Goal: Navigation & Orientation: Understand site structure

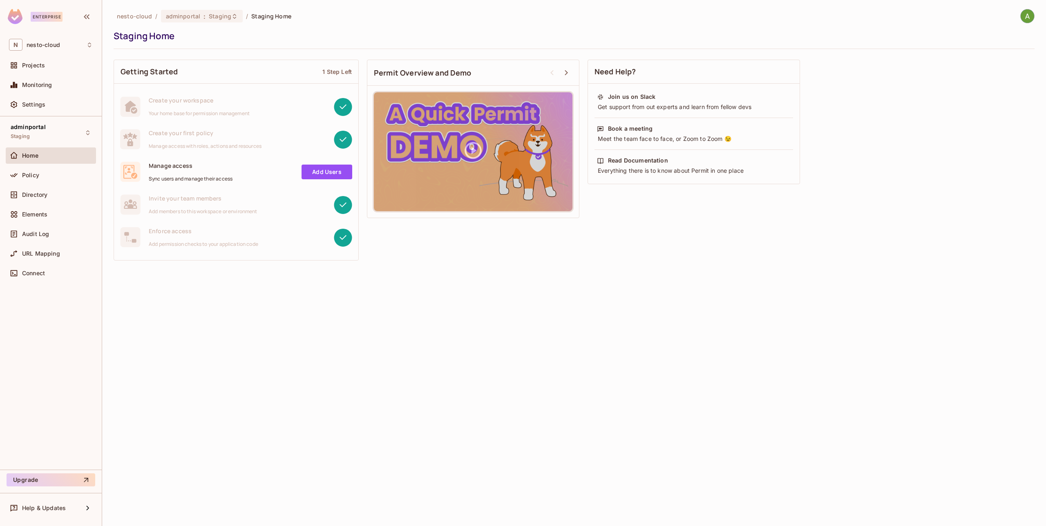
click at [13, 16] on img at bounding box center [15, 16] width 15 height 15
click at [1029, 18] on img at bounding box center [1027, 15] width 13 height 13
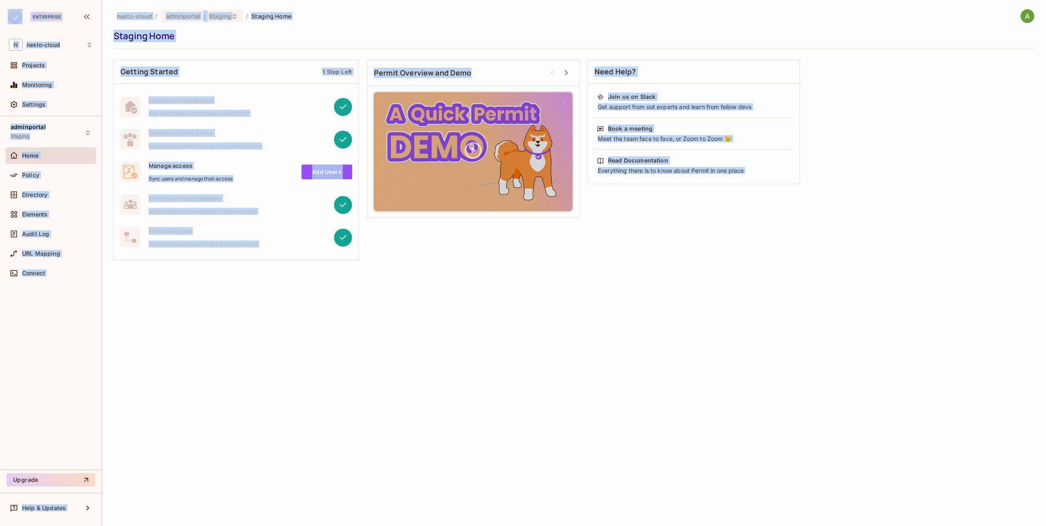
click at [1029, 18] on img at bounding box center [1027, 15] width 13 height 13
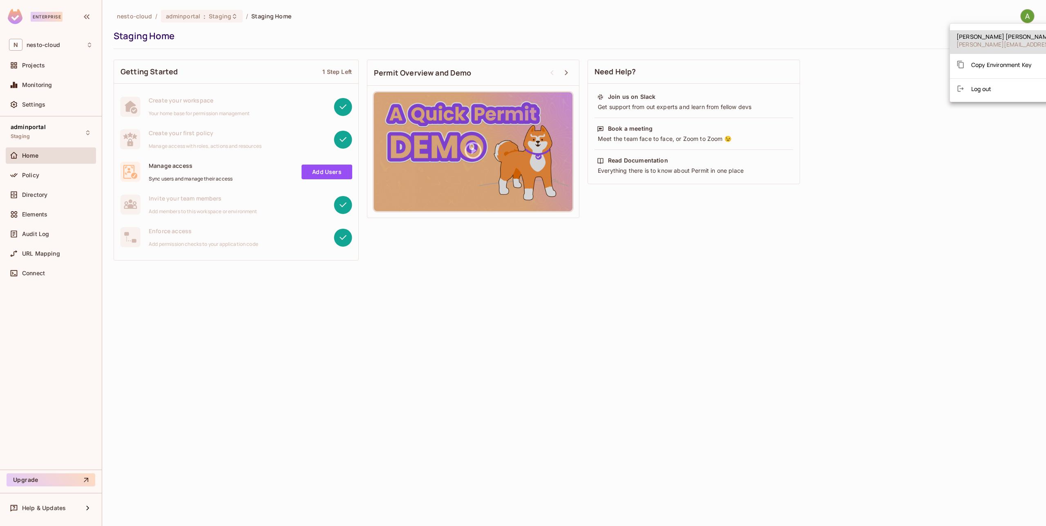
click at [929, 161] on div at bounding box center [523, 263] width 1046 height 526
drag, startPoint x: 212, startPoint y: 407, endPoint x: 196, endPoint y: 402, distance: 17.0
click at [212, 407] on div "nesto-cloud / adminportal : Staging / Staging Home Staging Home Getting Started…" at bounding box center [574, 263] width 944 height 526
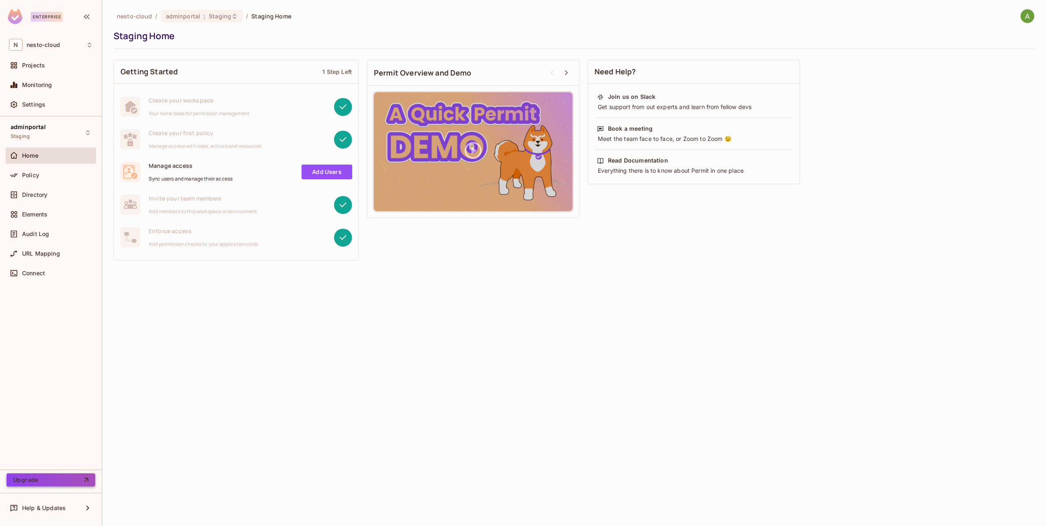
click at [79, 484] on button "Upgrade" at bounding box center [51, 480] width 89 height 13
click at [50, 45] on span "nesto-cloud" at bounding box center [44, 45] width 34 height 7
click at [72, 112] on div at bounding box center [523, 263] width 1046 height 526
click at [51, 69] on div "Projects" at bounding box center [51, 65] width 84 height 10
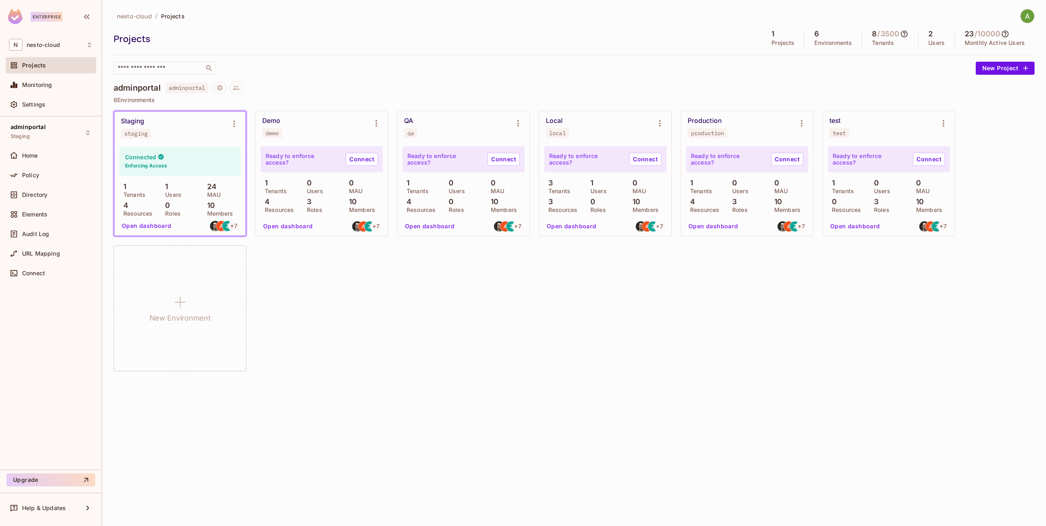
click at [877, 34] on h5 "/ 3500" at bounding box center [888, 34] width 22 height 8
click at [907, 34] on icon at bounding box center [904, 34] width 8 height 8
click at [172, 163] on div "Connected Enforcing Access" at bounding box center [179, 161] width 121 height 29
click at [148, 228] on button "Open dashboard" at bounding box center [146, 225] width 56 height 13
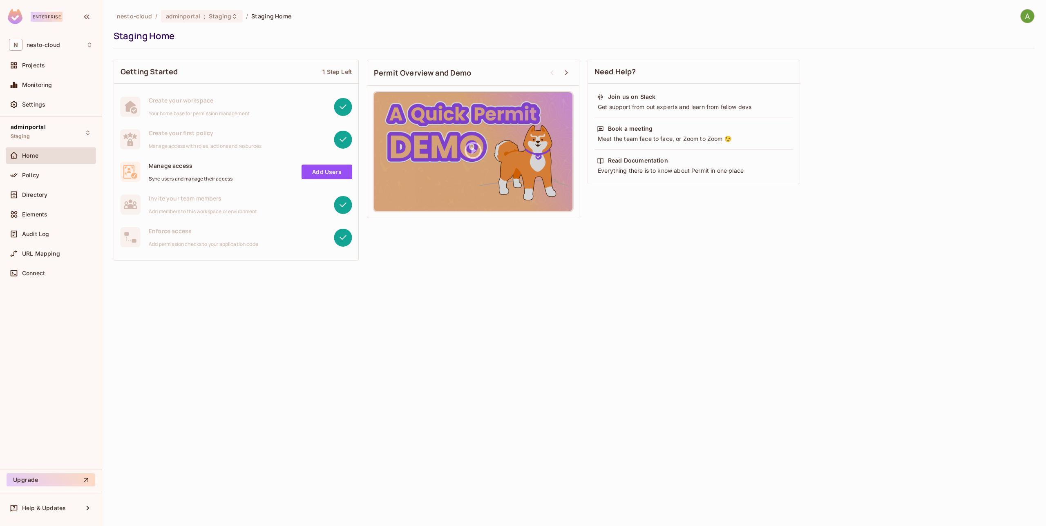
click at [341, 69] on div "1 Step Left" at bounding box center [336, 72] width 29 height 8
click at [328, 169] on link "Add Users" at bounding box center [327, 172] width 51 height 15
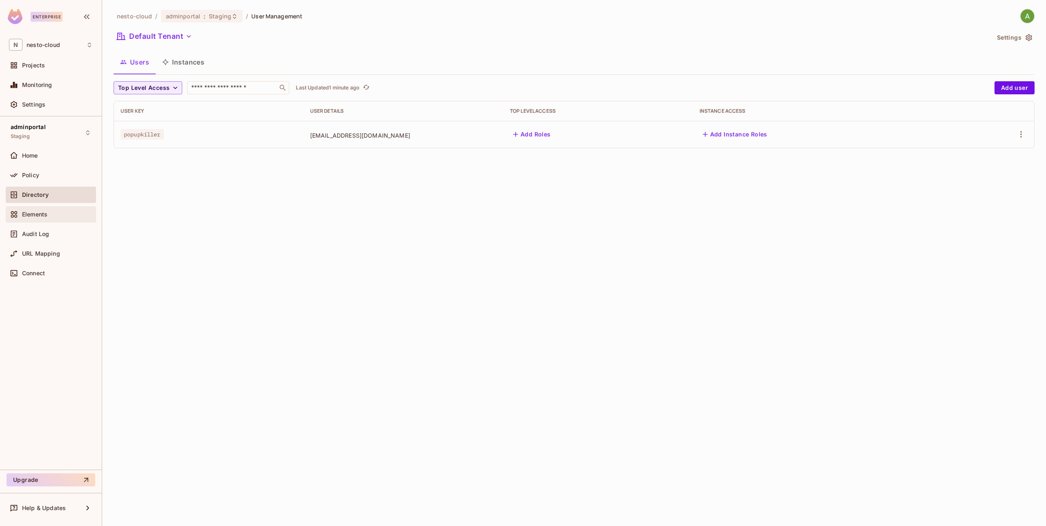
click at [36, 213] on span "Elements" at bounding box center [34, 214] width 25 height 7
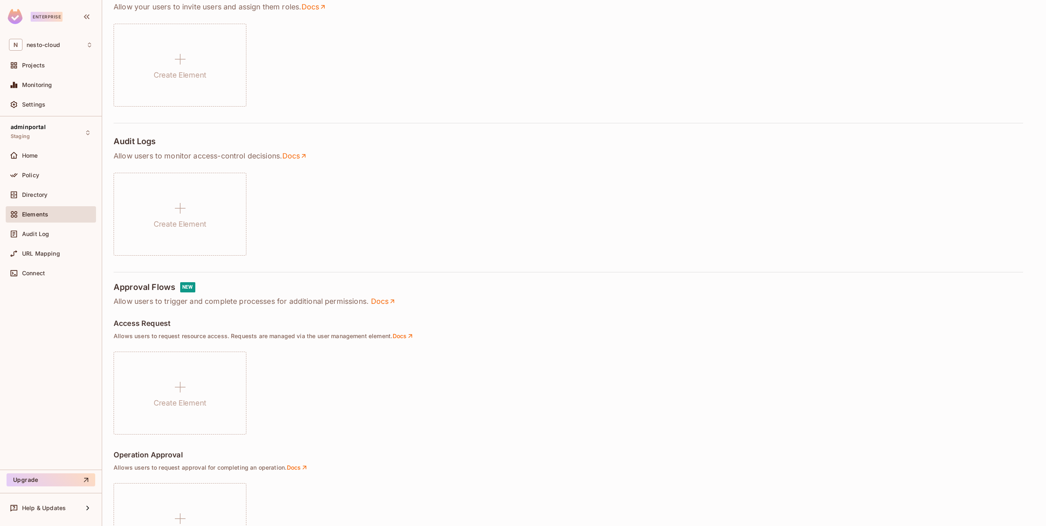
scroll to position [154, 0]
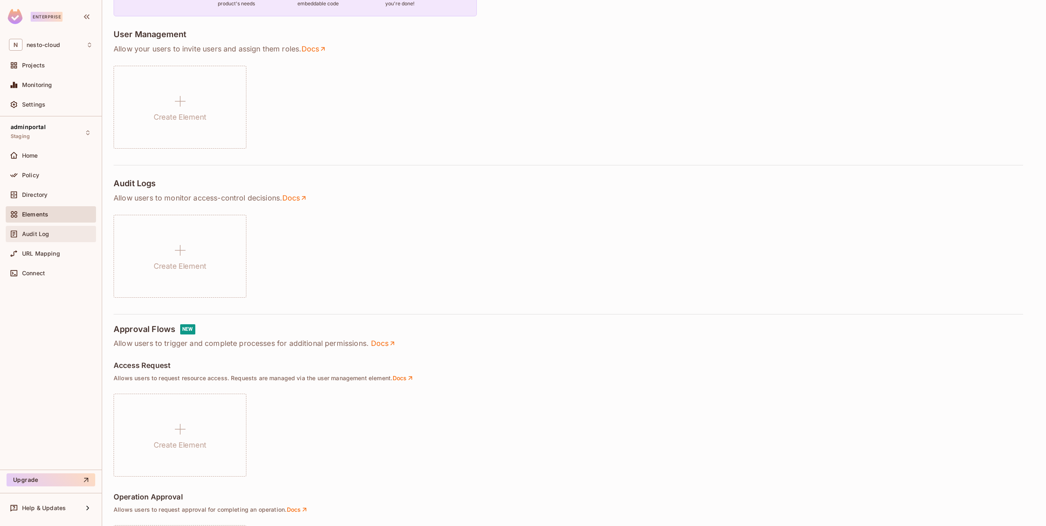
click at [36, 231] on span "Audit Log" at bounding box center [35, 234] width 27 height 7
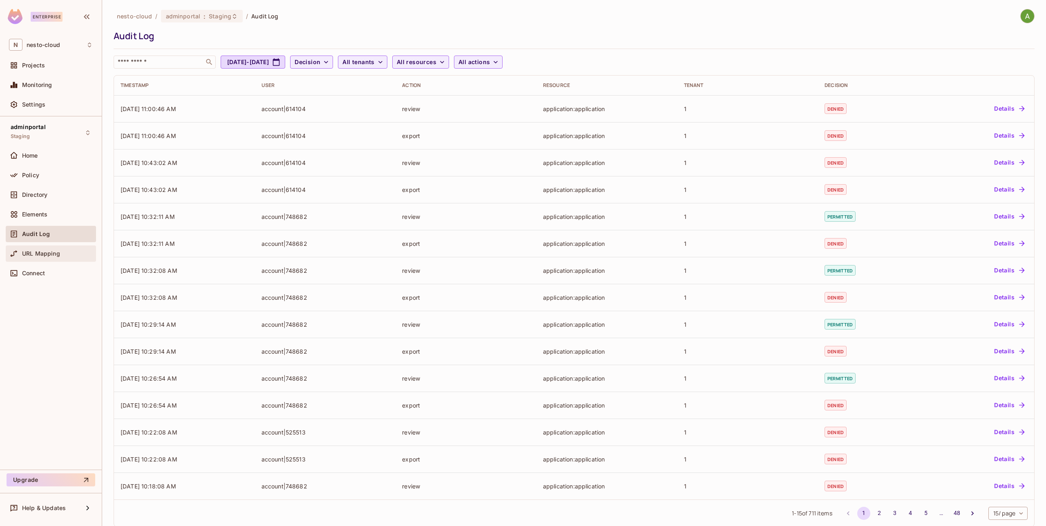
click at [49, 253] on span "URL Mapping" at bounding box center [41, 253] width 38 height 7
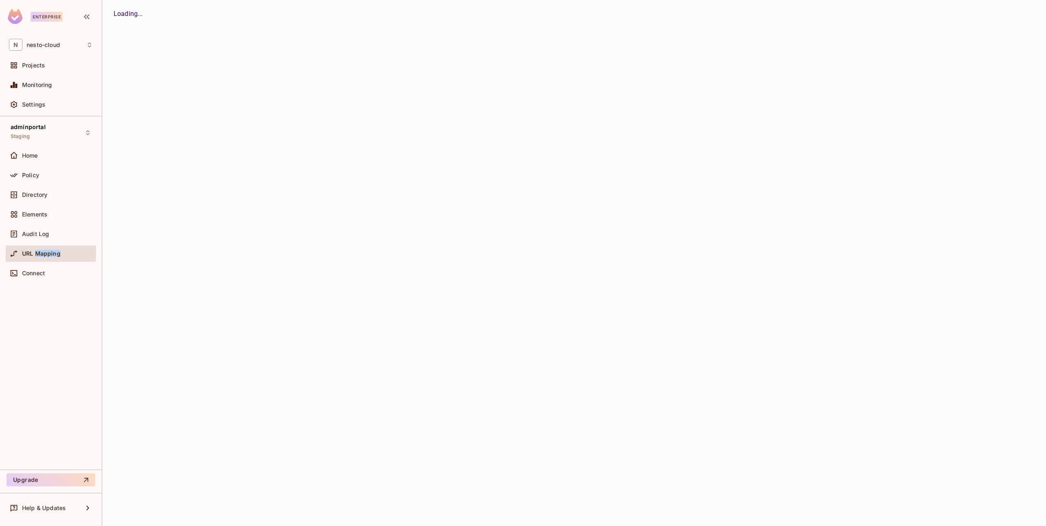
click at [49, 253] on span "URL Mapping" at bounding box center [41, 253] width 38 height 7
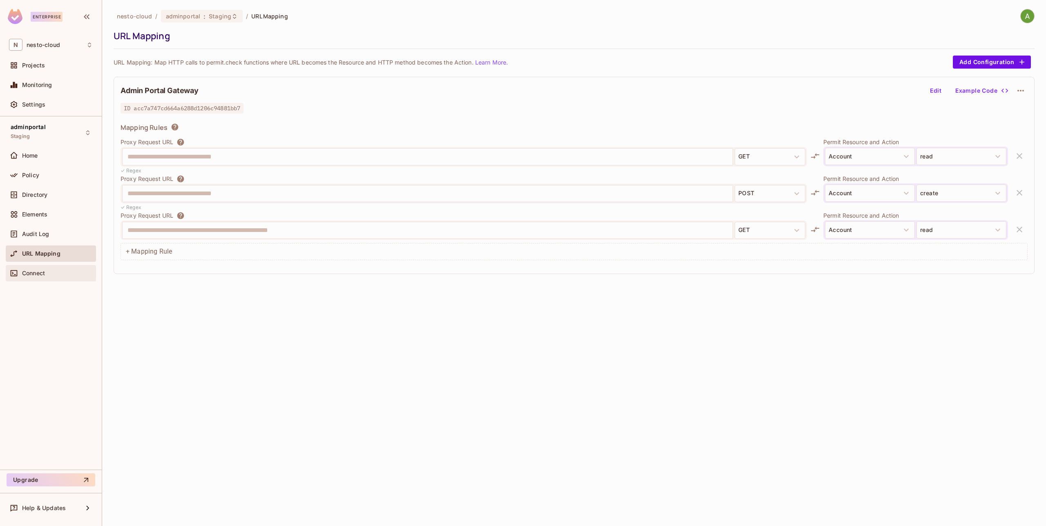
click at [47, 267] on div "Connect" at bounding box center [51, 273] width 90 height 16
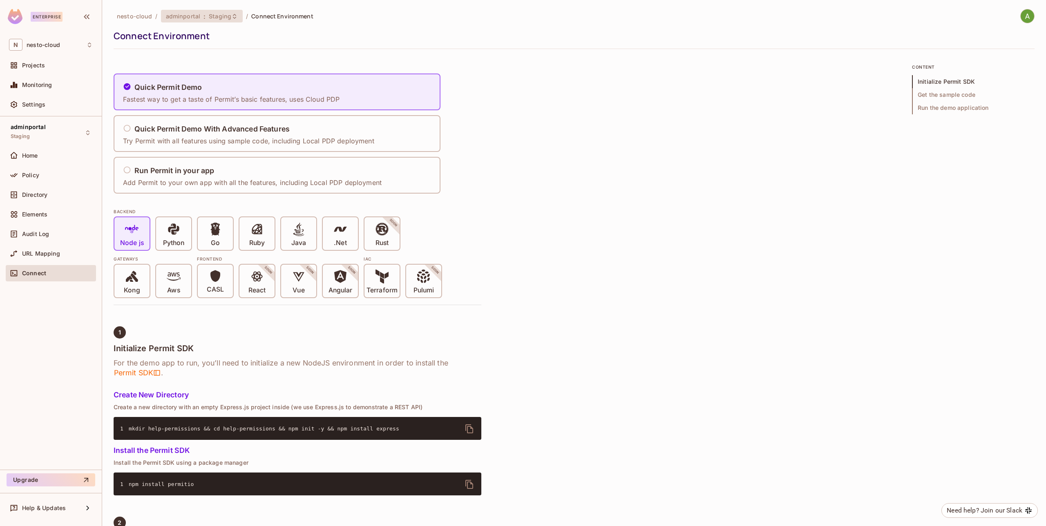
click at [219, 14] on span "Staging" at bounding box center [220, 16] width 22 height 8
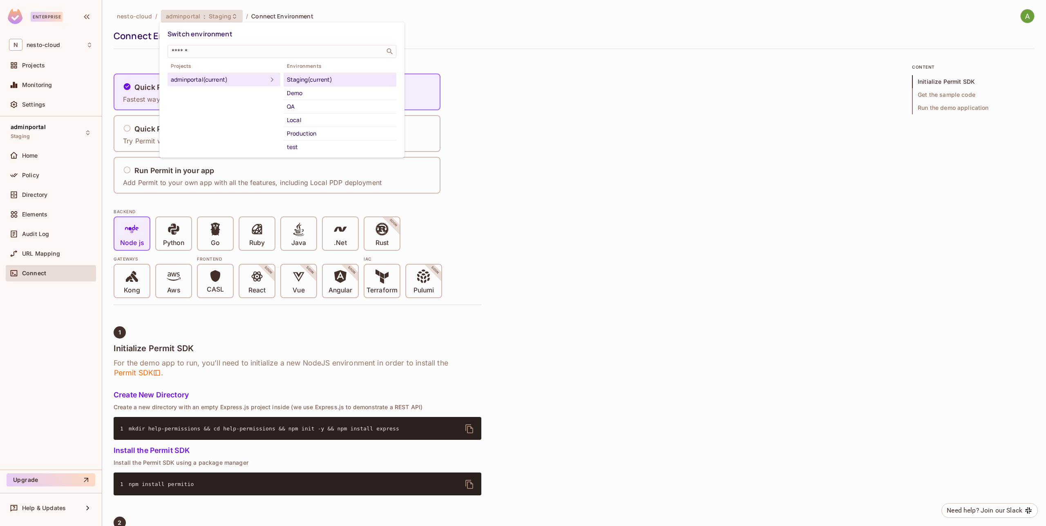
click at [521, 83] on div at bounding box center [523, 263] width 1046 height 526
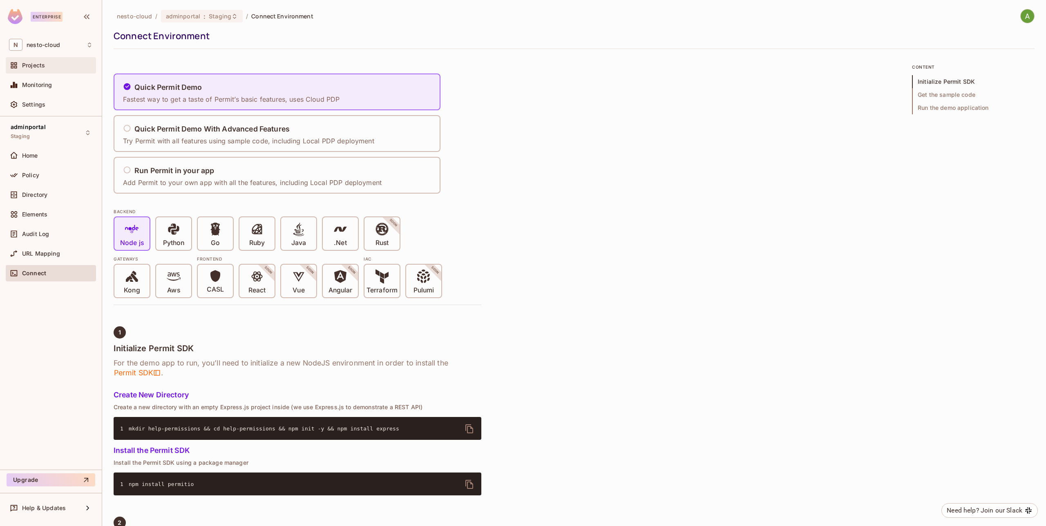
click at [40, 62] on span "Projects" at bounding box center [33, 65] width 23 height 7
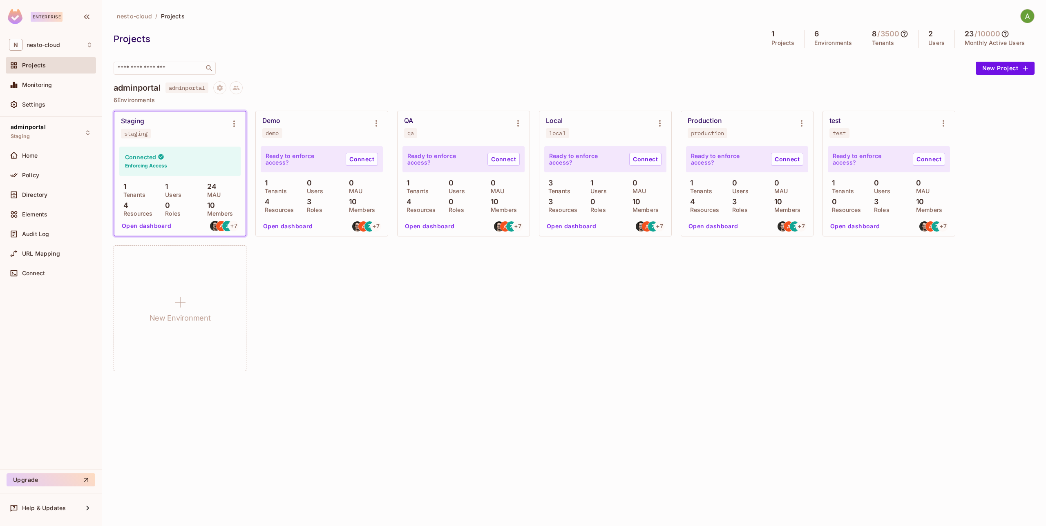
click at [178, 166] on div "Connected Enforcing Access" at bounding box center [179, 161] width 121 height 29
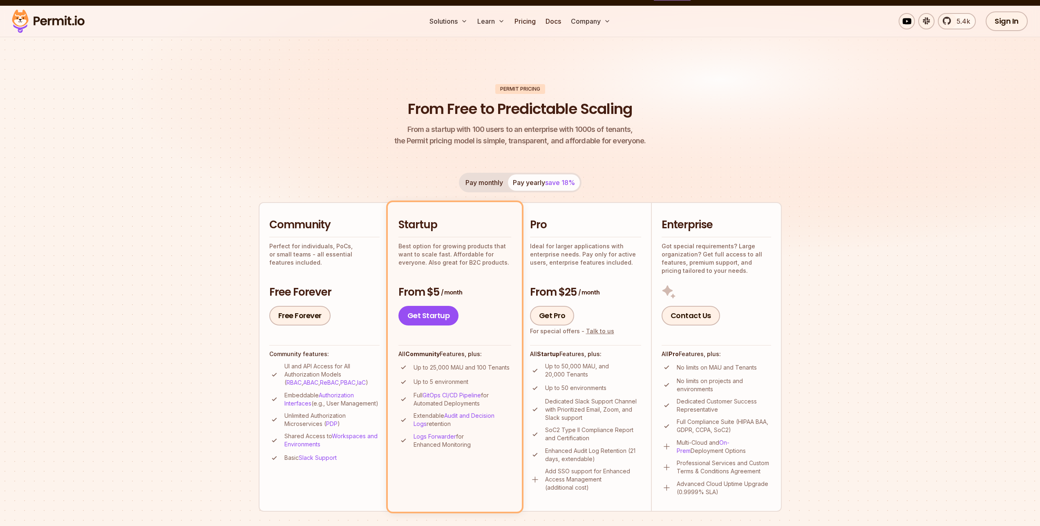
scroll to position [26, 0]
